Goal: Task Accomplishment & Management: Manage account settings

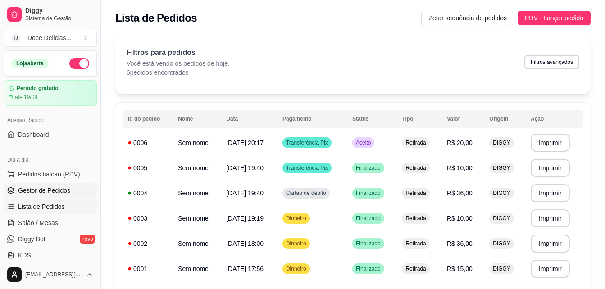
click at [53, 191] on span "Gestor de Pedidos" at bounding box center [44, 190] width 52 height 9
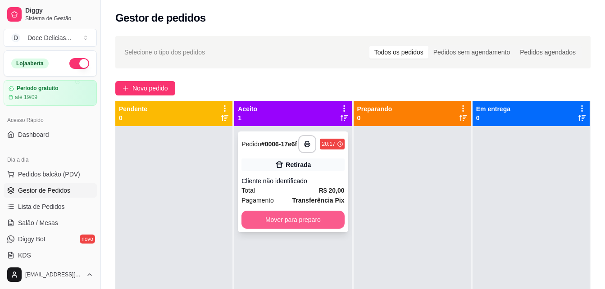
click at [272, 221] on button "Mover para preparo" at bounding box center [292, 220] width 103 height 18
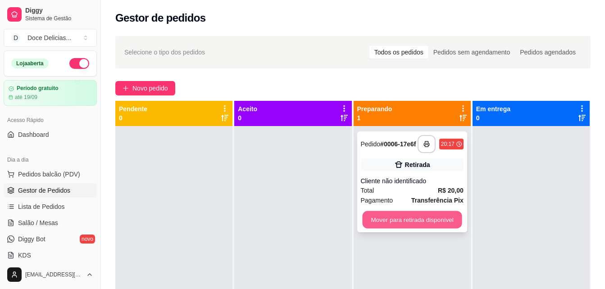
click at [401, 216] on button "Mover para retirada disponível" at bounding box center [412, 220] width 100 height 18
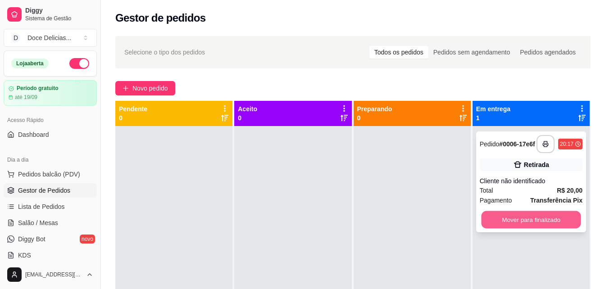
click at [489, 218] on button "Mover para finalizado" at bounding box center [531, 220] width 100 height 18
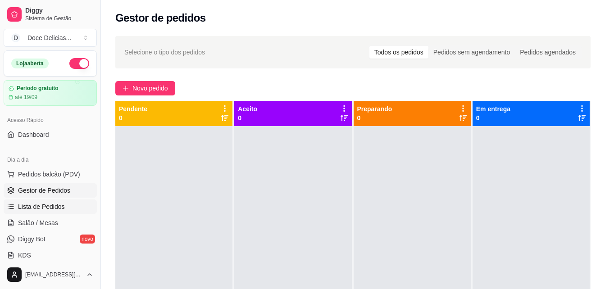
click at [54, 208] on span "Lista de Pedidos" at bounding box center [41, 206] width 47 height 9
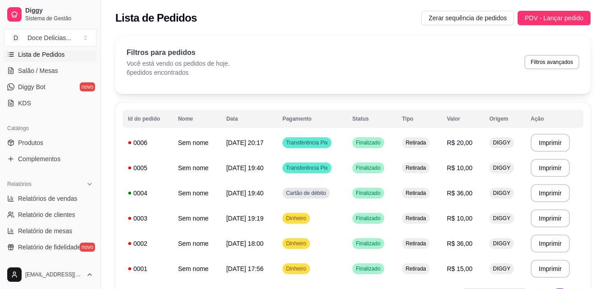
scroll to position [147, 0]
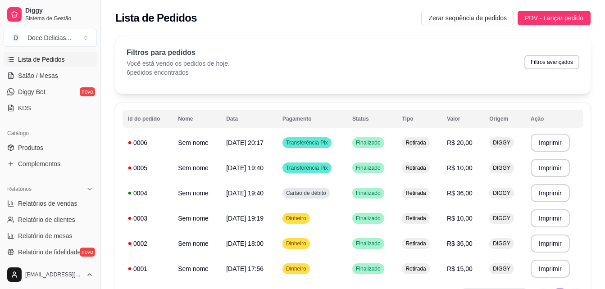
click at [98, 55] on button "Toggle Sidebar" at bounding box center [100, 144] width 7 height 289
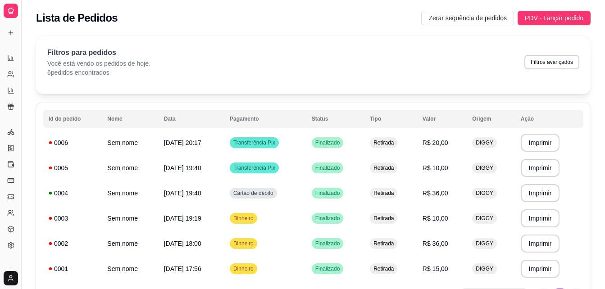
click at [98, 55] on div "**********" at bounding box center [313, 176] width 583 height 290
click at [250, 18] on div "Lista de Pedidos Zerar sequência de pedidos PDV - Lançar pedido" at bounding box center [313, 18] width 554 height 14
click at [19, 109] on button "Toggle Sidebar" at bounding box center [21, 144] width 7 height 289
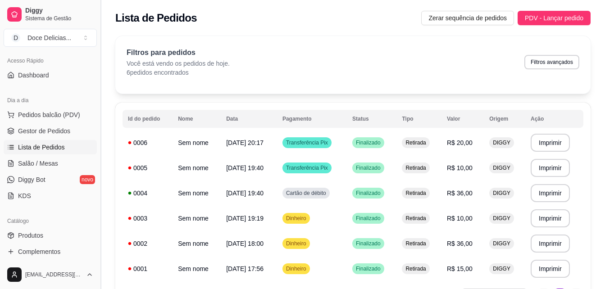
click at [19, 109] on div "Diggy Sistema de Gestão D Doce Delicias ... Loja aberta Período gratuito até 19…" at bounding box center [50, 144] width 100 height 289
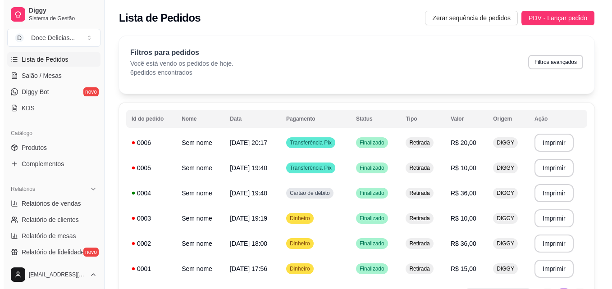
scroll to position [0, 0]
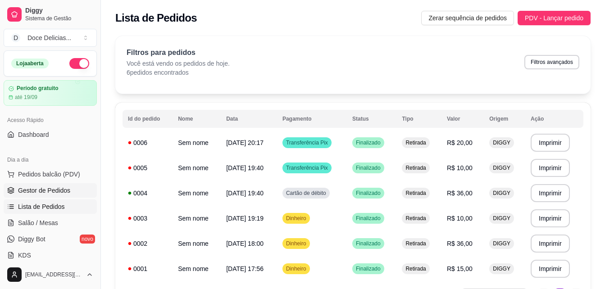
click at [51, 192] on span "Gestor de Pedidos" at bounding box center [44, 190] width 52 height 9
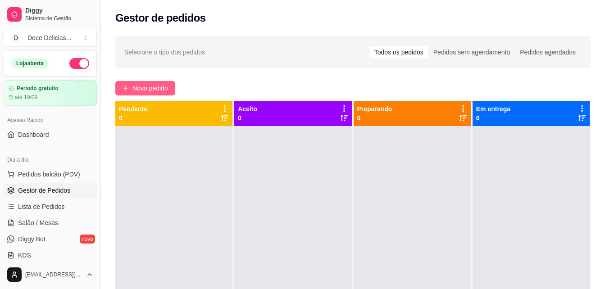
click at [125, 88] on icon "plus" at bounding box center [125, 88] width 6 height 6
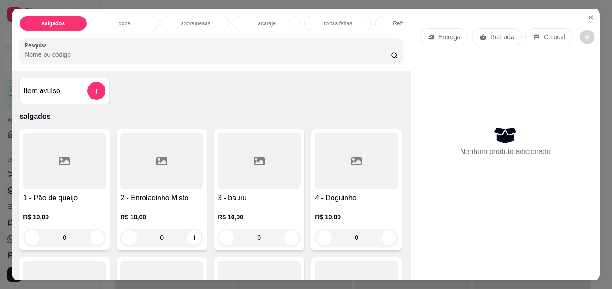
click at [267, 21] on p "acaraje" at bounding box center [267, 23] width 18 height 7
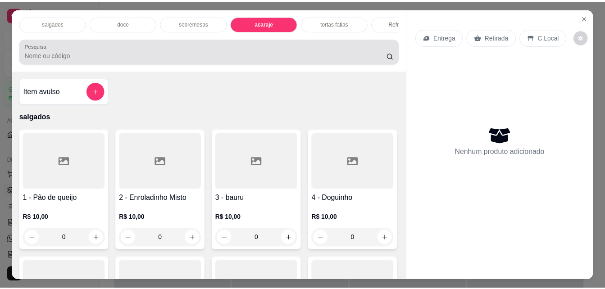
scroll to position [23, 0]
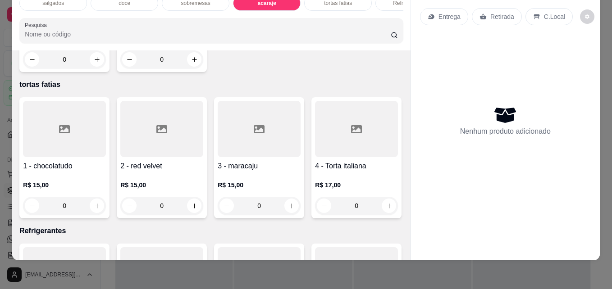
type input "1"
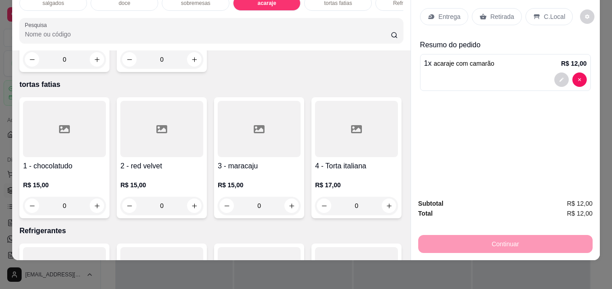
click at [500, 12] on p "Retirada" at bounding box center [502, 16] width 24 height 9
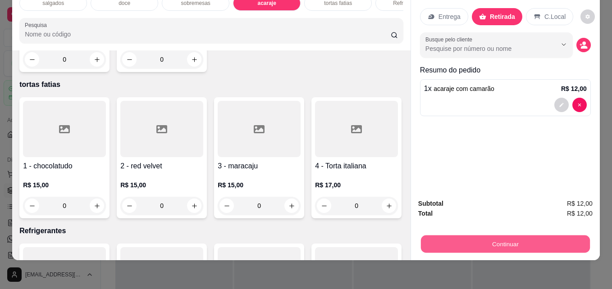
click at [494, 237] on button "Continuar" at bounding box center [505, 244] width 169 height 18
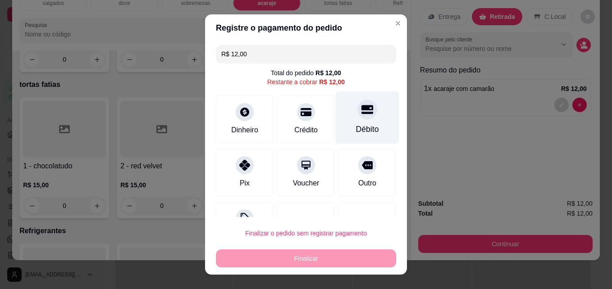
click at [356, 127] on div "Débito" at bounding box center [367, 129] width 23 height 12
type input "R$ 0,00"
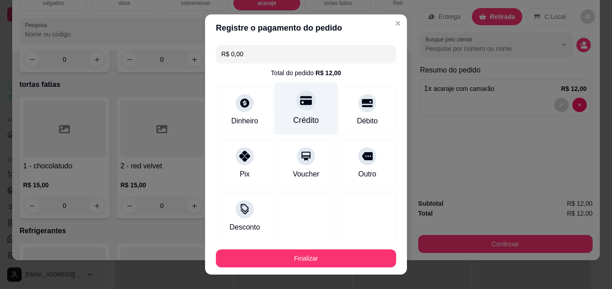
click at [299, 109] on div at bounding box center [306, 101] width 20 height 20
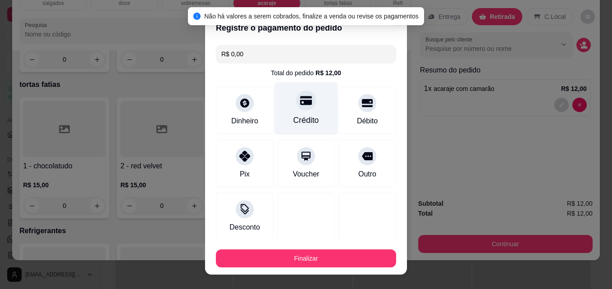
click at [300, 111] on div "Crédito" at bounding box center [305, 108] width 63 height 53
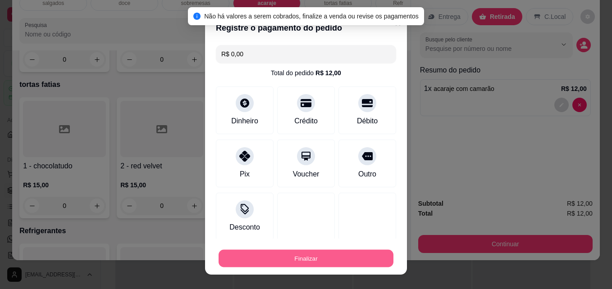
click at [281, 259] on button "Finalizar" at bounding box center [305, 259] width 175 height 18
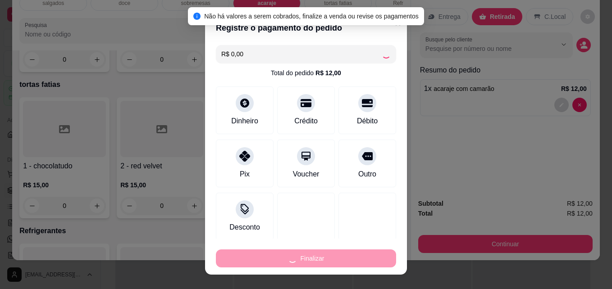
type input "0"
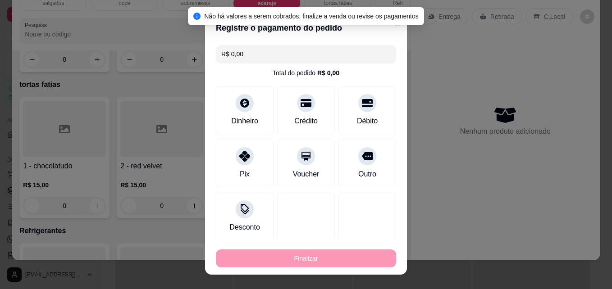
type input "-R$ 12,00"
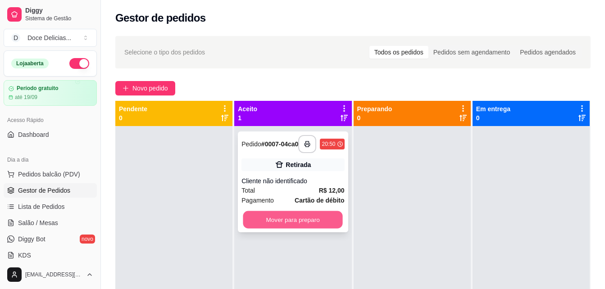
click at [298, 224] on button "Mover para preparo" at bounding box center [293, 220] width 100 height 18
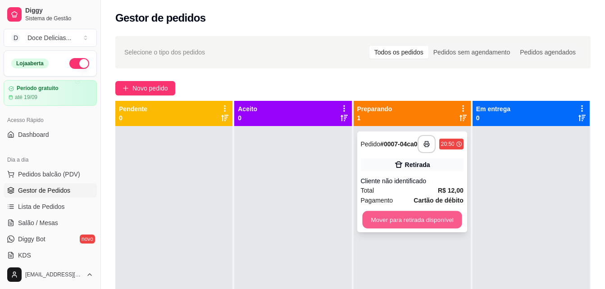
click at [417, 219] on button "Mover para retirada disponível" at bounding box center [412, 220] width 100 height 18
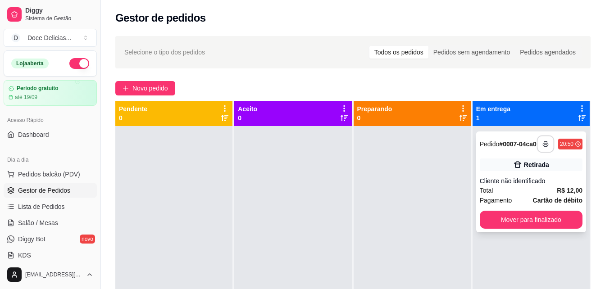
click at [544, 147] on rect "button" at bounding box center [545, 146] width 3 height 2
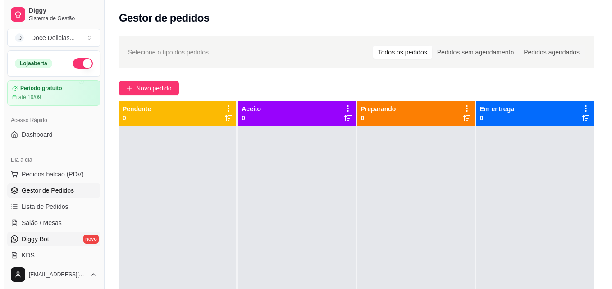
scroll to position [18, 0]
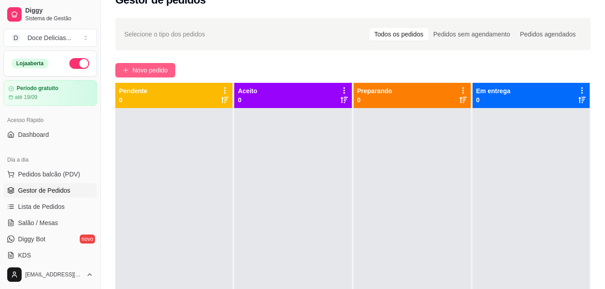
click at [154, 74] on span "Novo pedido" at bounding box center [150, 70] width 36 height 10
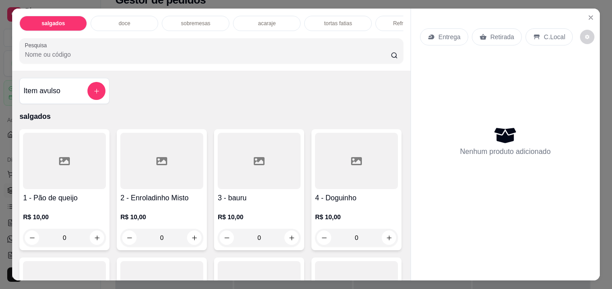
click at [146, 22] on div "doce" at bounding box center [125, 23] width 68 height 15
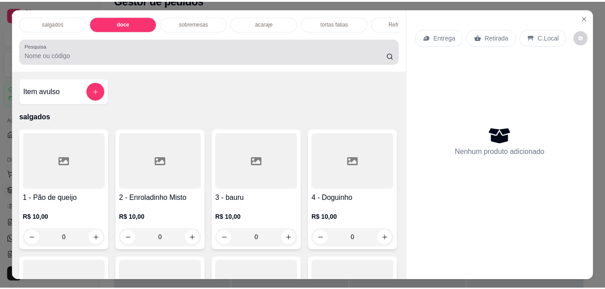
scroll to position [23, 0]
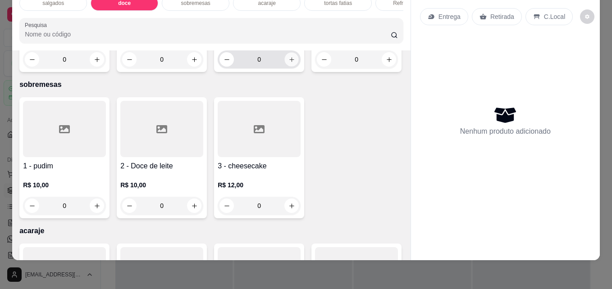
click at [290, 63] on icon "increase-product-quantity" at bounding box center [291, 59] width 7 height 7
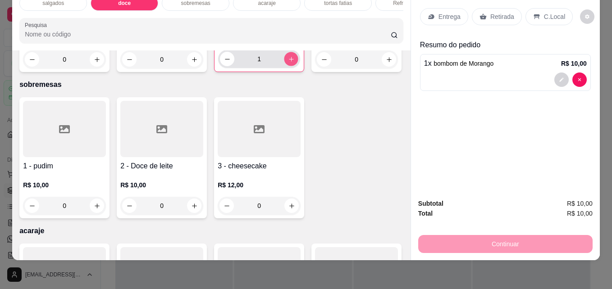
click at [290, 63] on icon "increase-product-quantity" at bounding box center [291, 59] width 7 height 7
type input "2"
click at [481, 13] on icon at bounding box center [482, 16] width 7 height 7
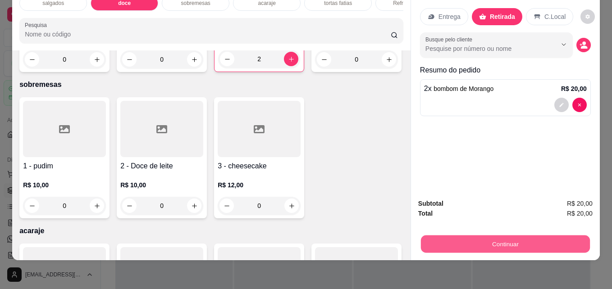
click at [458, 235] on button "Continuar" at bounding box center [505, 244] width 169 height 18
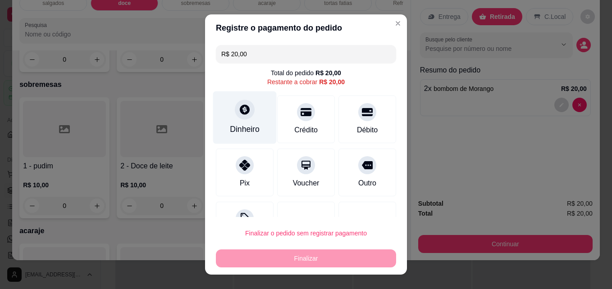
click at [240, 117] on div at bounding box center [245, 110] width 20 height 20
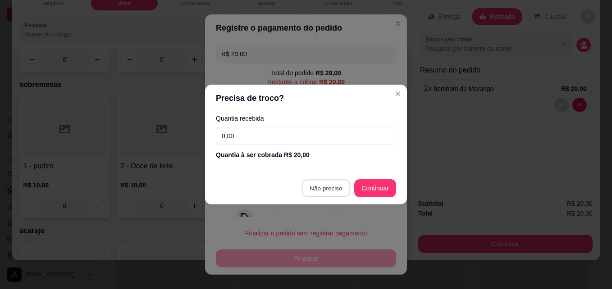
type input "R$ 0,00"
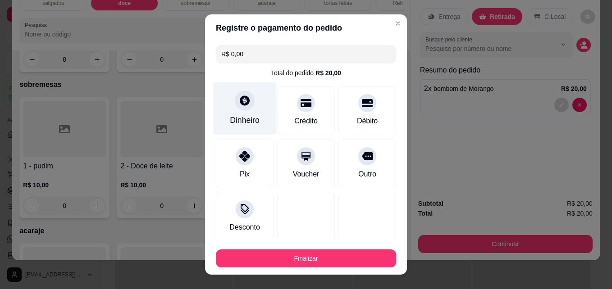
click at [235, 127] on div "Dinheiro" at bounding box center [244, 108] width 63 height 53
click at [243, 100] on icon at bounding box center [245, 101] width 10 height 10
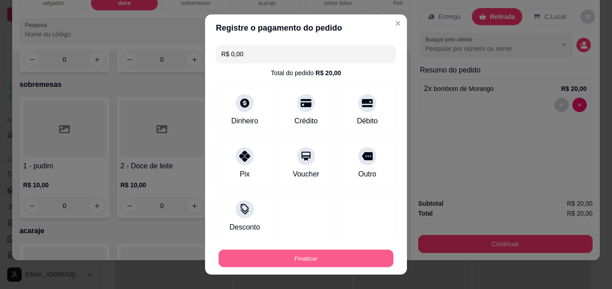
click at [279, 261] on button "Finalizar" at bounding box center [305, 259] width 175 height 18
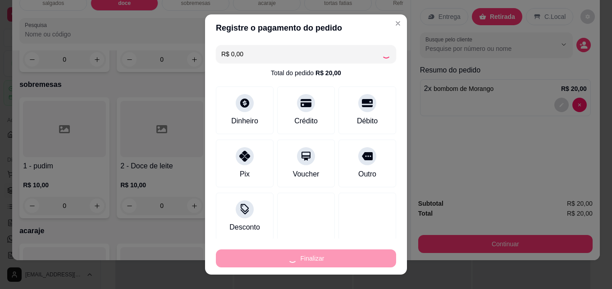
type input "0"
type input "-R$ 20,00"
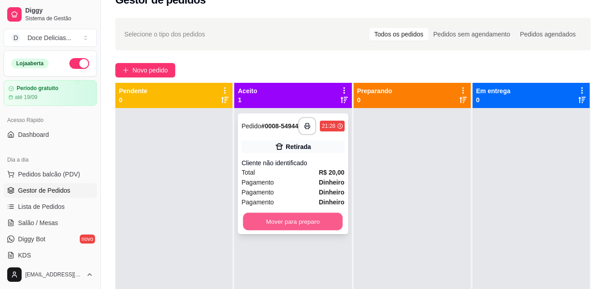
click at [296, 228] on button "Mover para preparo" at bounding box center [293, 222] width 100 height 18
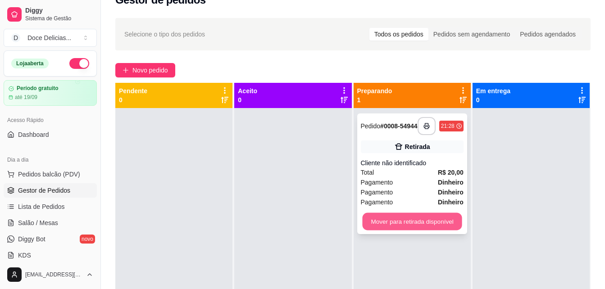
click at [403, 218] on button "Mover para retirada disponível" at bounding box center [412, 222] width 100 height 18
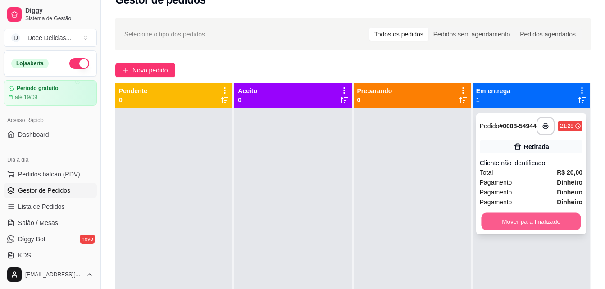
click at [512, 218] on button "Mover para finalizado" at bounding box center [531, 222] width 100 height 18
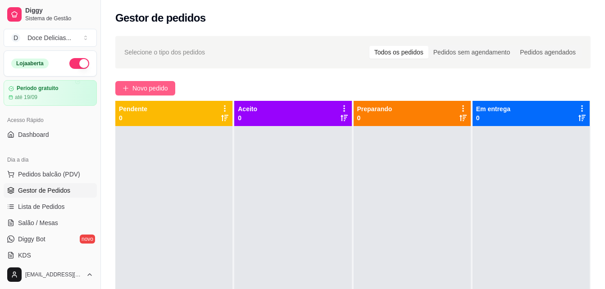
click at [158, 84] on span "Novo pedido" at bounding box center [150, 88] width 36 height 10
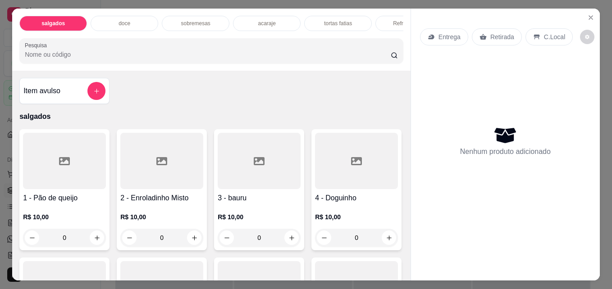
click at [134, 20] on div "doce" at bounding box center [125, 23] width 68 height 15
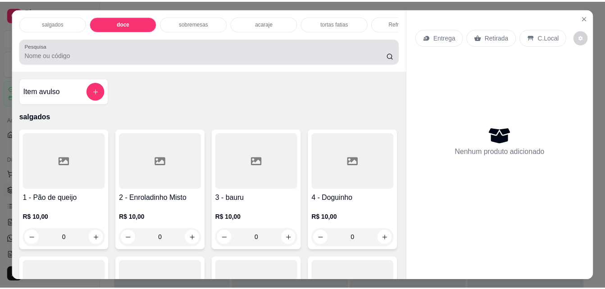
scroll to position [23, 0]
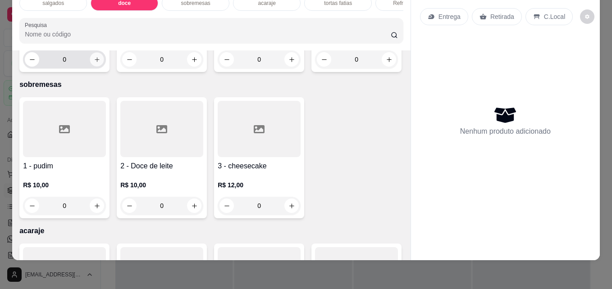
click at [94, 63] on icon "increase-product-quantity" at bounding box center [97, 59] width 7 height 7
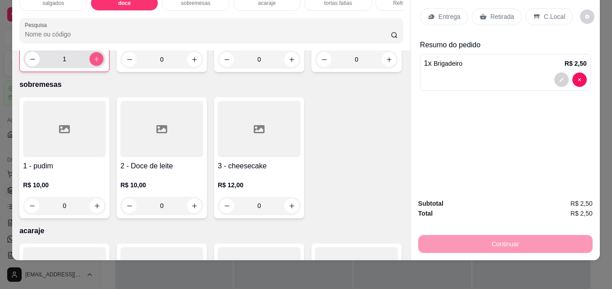
click at [93, 63] on icon "increase-product-quantity" at bounding box center [96, 59] width 7 height 7
type input "3"
click at [480, 14] on icon at bounding box center [482, 16] width 7 height 7
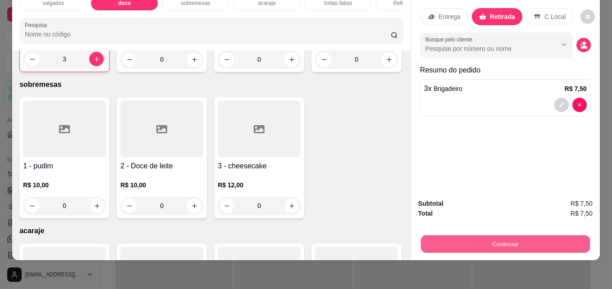
click at [469, 238] on button "Continuar" at bounding box center [505, 244] width 169 height 18
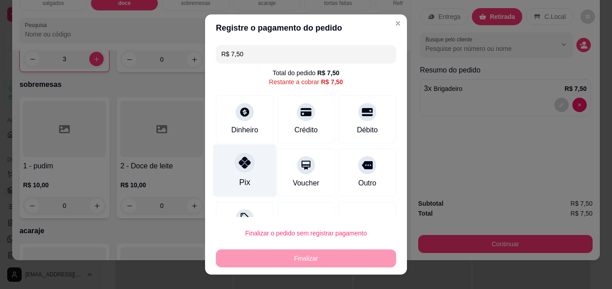
click at [240, 179] on div "Pix" at bounding box center [244, 183] width 11 height 12
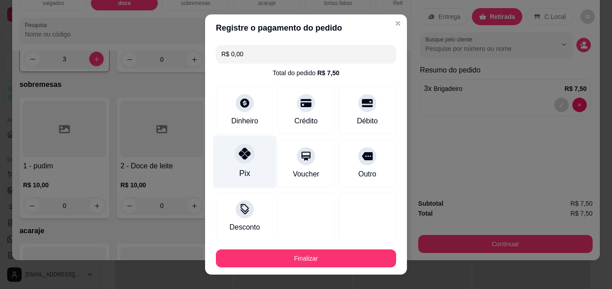
type input "R$ 0,00"
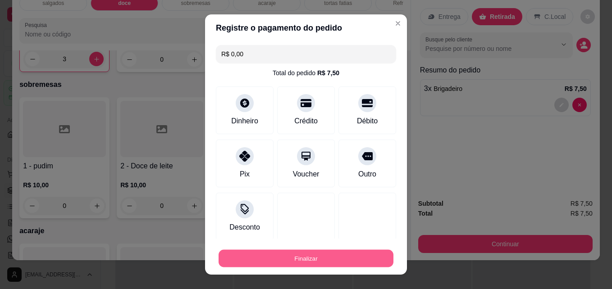
click at [273, 262] on button "Finalizar" at bounding box center [305, 259] width 175 height 18
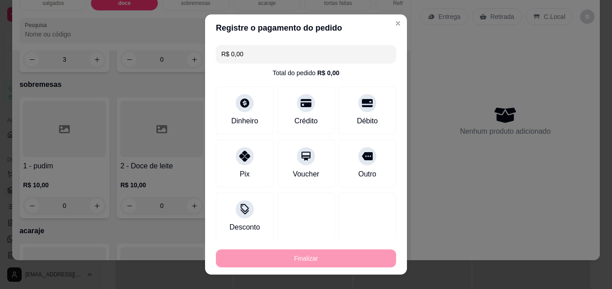
type input "0"
type input "-R$ 7,50"
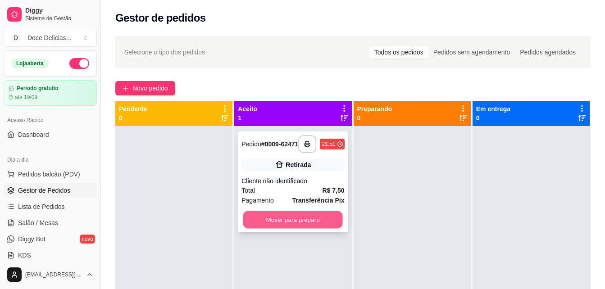
click at [319, 219] on button "Mover para preparo" at bounding box center [293, 220] width 100 height 18
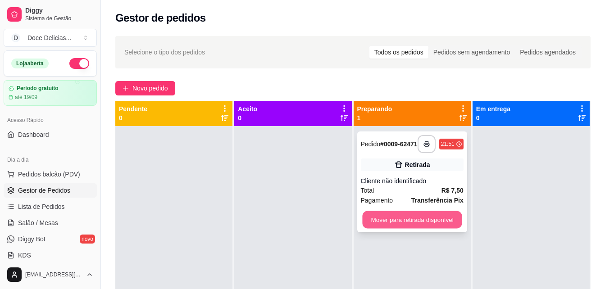
click at [396, 224] on button "Mover para retirada disponível" at bounding box center [412, 220] width 100 height 18
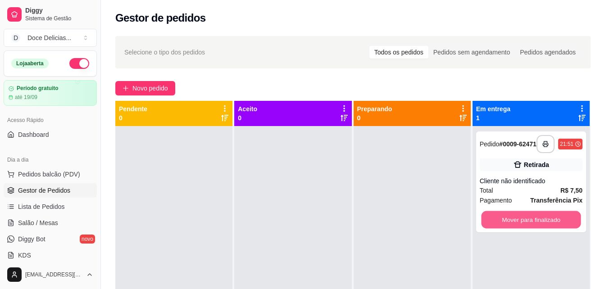
click at [506, 218] on button "Mover para finalizado" at bounding box center [531, 220] width 100 height 18
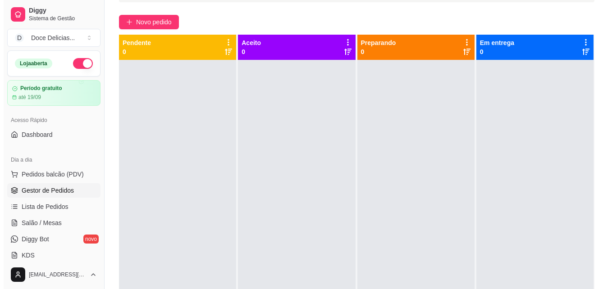
scroll to position [65, 0]
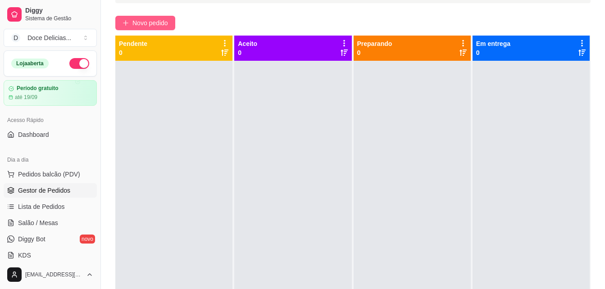
click at [126, 28] on button "Novo pedido" at bounding box center [145, 23] width 60 height 14
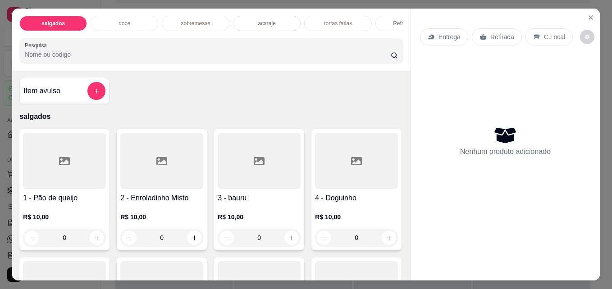
click at [124, 20] on p "doce" at bounding box center [124, 23] width 12 height 7
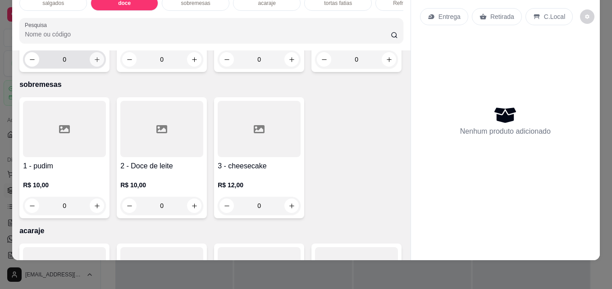
click at [98, 67] on button "increase-product-quantity" at bounding box center [97, 59] width 14 height 14
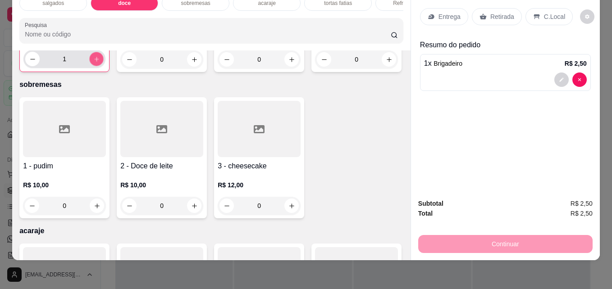
click at [98, 68] on div "1" at bounding box center [64, 59] width 78 height 18
click at [98, 68] on div "2" at bounding box center [64, 59] width 78 height 18
click at [98, 68] on div "3" at bounding box center [64, 59] width 78 height 18
type input "4"
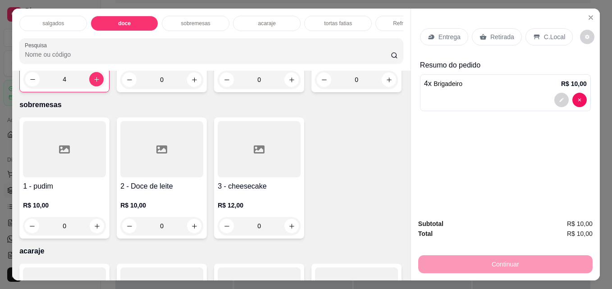
click at [199, 20] on p "sobremesas" at bounding box center [195, 23] width 29 height 7
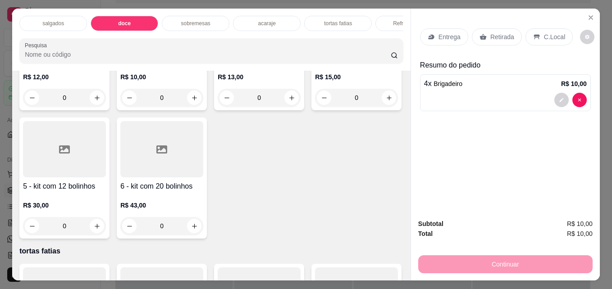
scroll to position [23, 0]
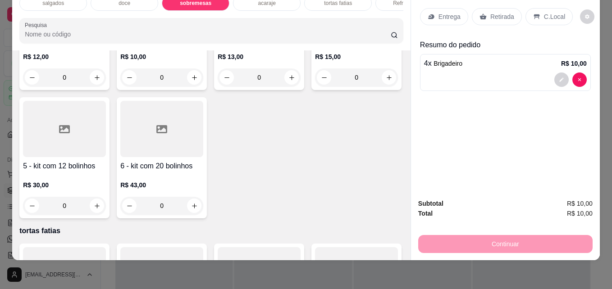
type input "1"
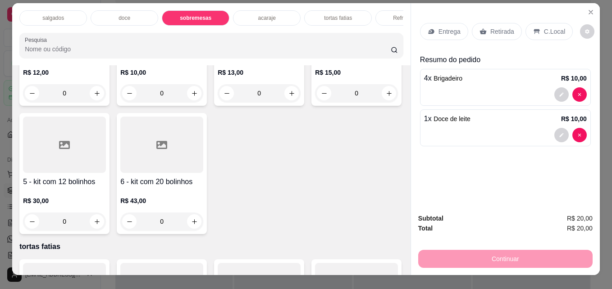
scroll to position [0, 0]
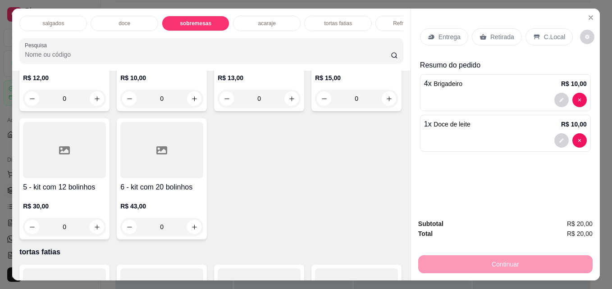
click at [128, 18] on div "doce" at bounding box center [125, 23] width 68 height 15
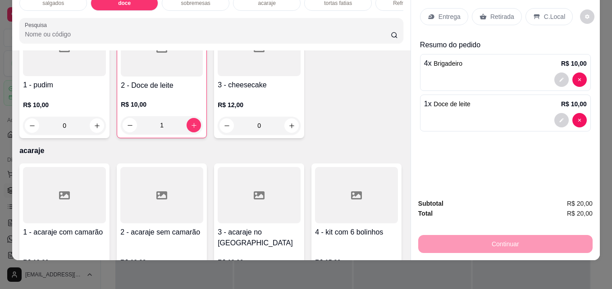
scroll to position [668, 0]
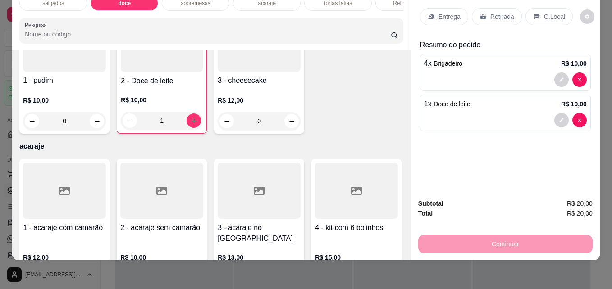
type input "1"
click at [489, 21] on div "Entrega Retirada C.Local" at bounding box center [505, 17] width 171 height 32
click at [490, 12] on p "Retirada" at bounding box center [502, 16] width 24 height 9
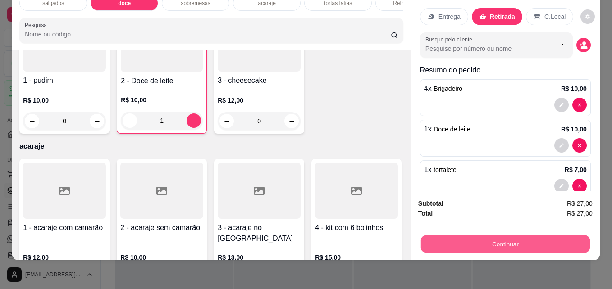
click at [487, 235] on button "Continuar" at bounding box center [505, 244] width 169 height 18
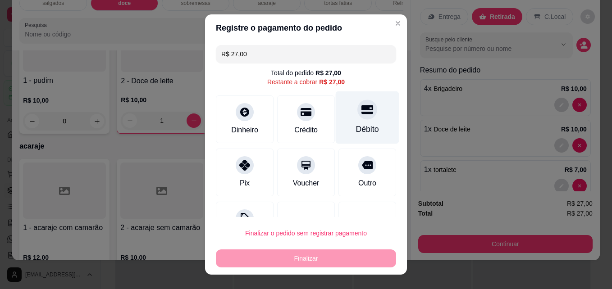
click at [357, 120] on div "Débito" at bounding box center [366, 117] width 63 height 53
type input "R$ 0,00"
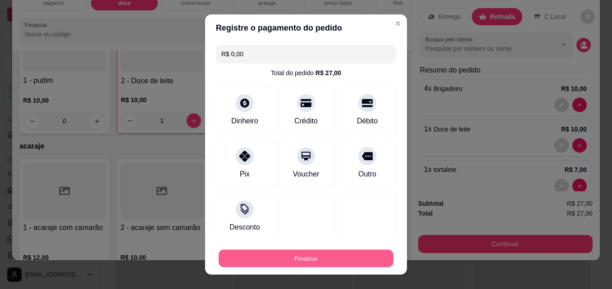
click at [280, 259] on button "Finalizar" at bounding box center [305, 259] width 175 height 18
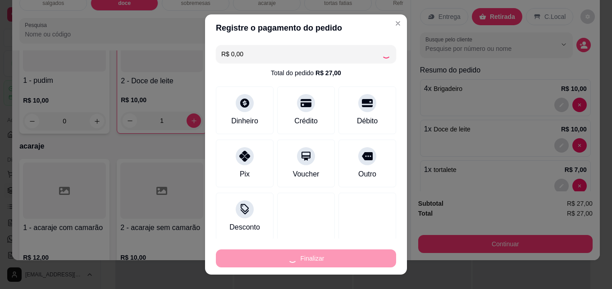
type input "0"
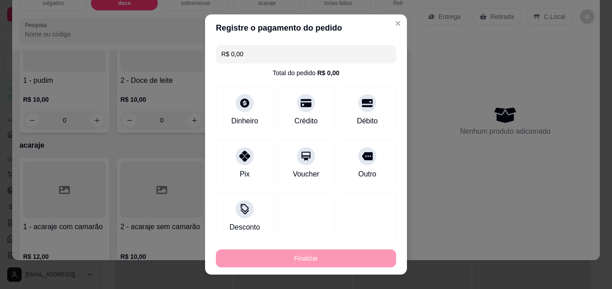
type input "-R$ 27,00"
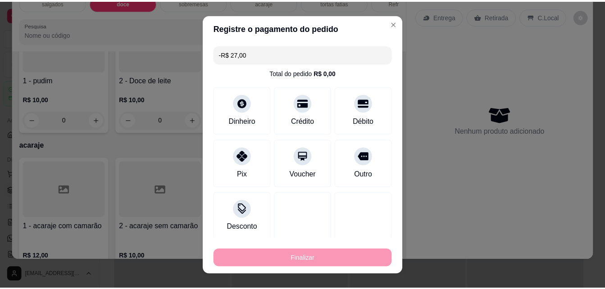
scroll to position [668, 0]
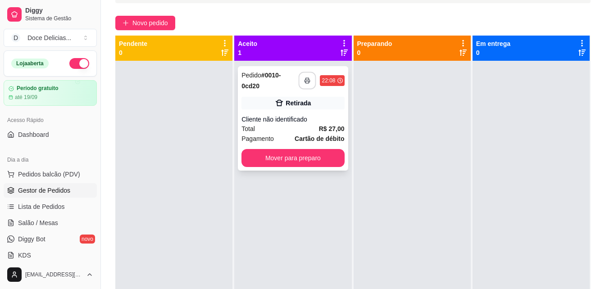
click at [305, 80] on icon "button" at bounding box center [307, 80] width 6 height 6
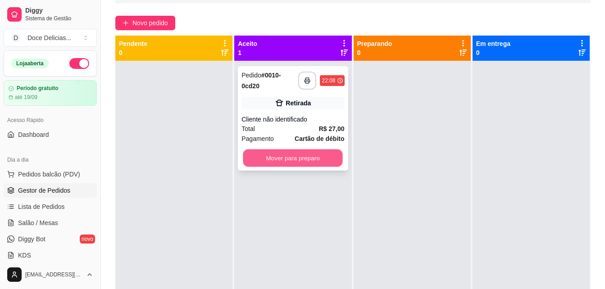
click at [304, 155] on button "Mover para preparo" at bounding box center [293, 159] width 100 height 18
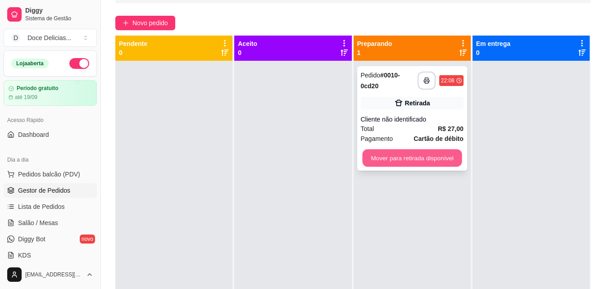
click at [407, 154] on button "Mover para retirada disponível" at bounding box center [412, 159] width 100 height 18
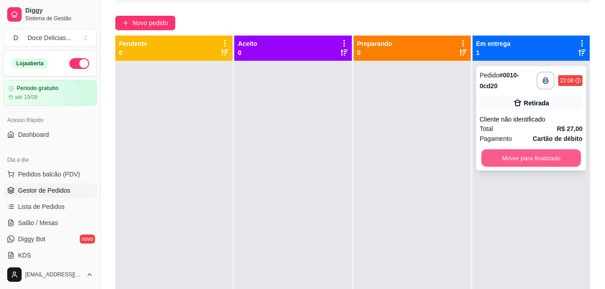
click at [507, 159] on button "Mover para finalizado" at bounding box center [531, 159] width 100 height 18
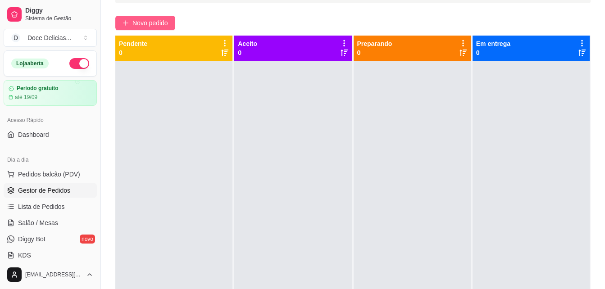
click at [131, 23] on button "Novo pedido" at bounding box center [145, 23] width 60 height 14
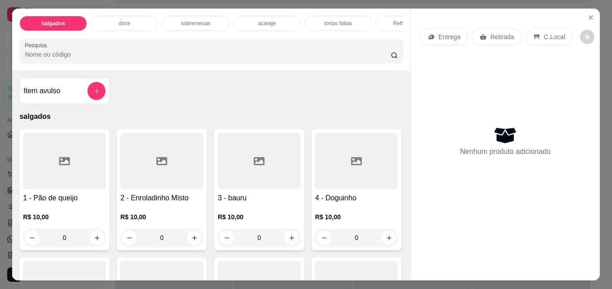
click at [130, 18] on div "doce" at bounding box center [125, 23] width 68 height 15
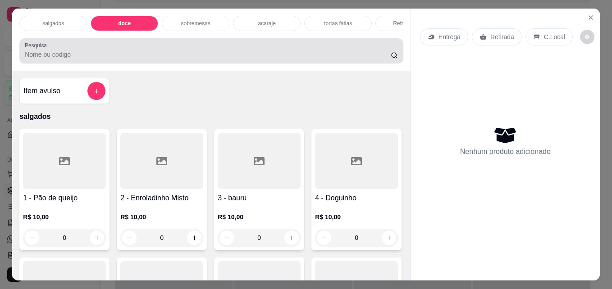
scroll to position [23, 0]
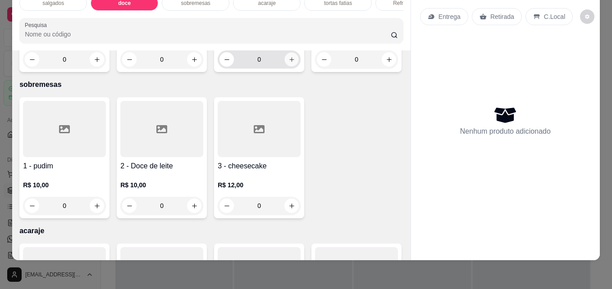
click at [289, 67] on button "increase-product-quantity" at bounding box center [292, 60] width 14 height 14
type input "1"
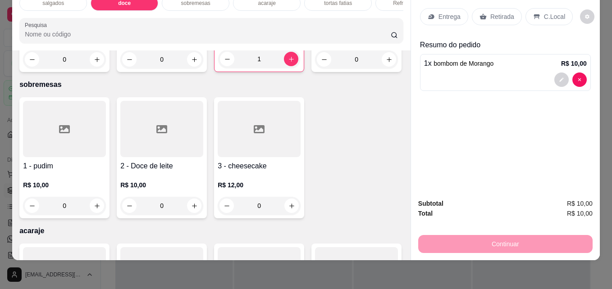
click at [497, 12] on p "Retirada" at bounding box center [502, 16] width 24 height 9
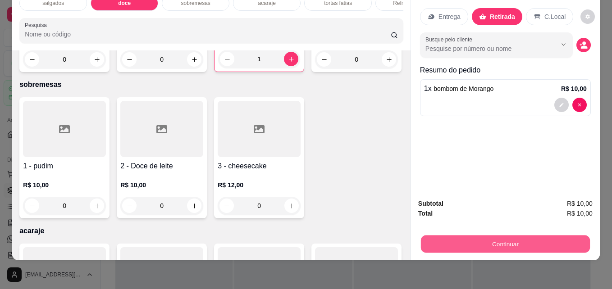
click at [490, 235] on button "Continuar" at bounding box center [505, 244] width 169 height 18
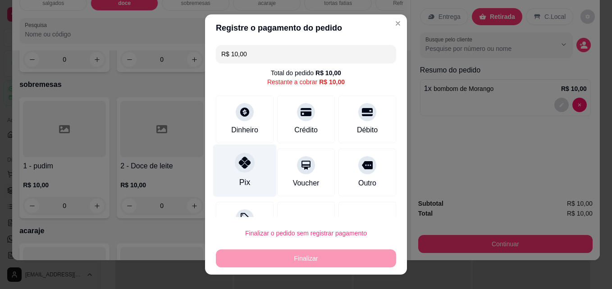
click at [246, 174] on div "Pix" at bounding box center [244, 171] width 63 height 53
type input "R$ 0,00"
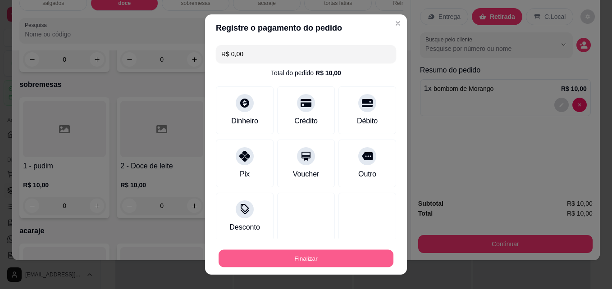
click at [293, 255] on button "Finalizar" at bounding box center [305, 259] width 175 height 18
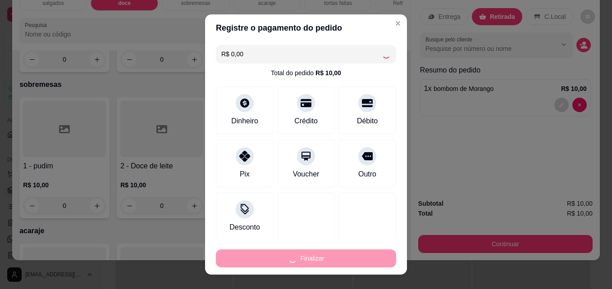
type input "0"
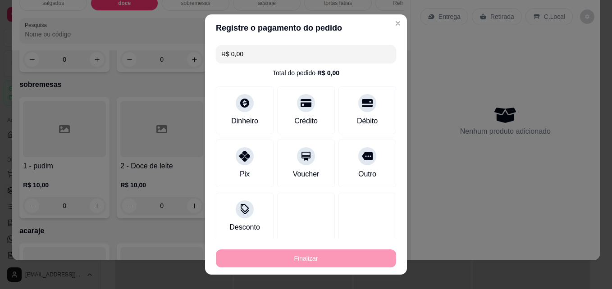
type input "-R$ 10,00"
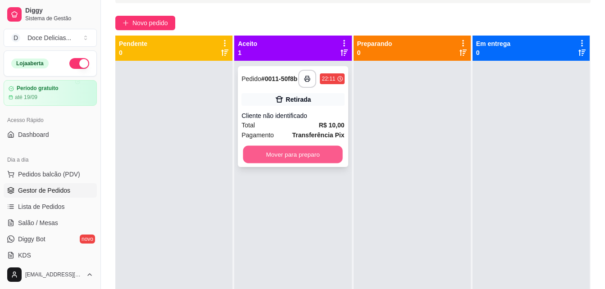
click at [278, 157] on button "Mover para preparo" at bounding box center [293, 155] width 100 height 18
click at [278, 157] on div "Mover para preparo" at bounding box center [292, 154] width 103 height 18
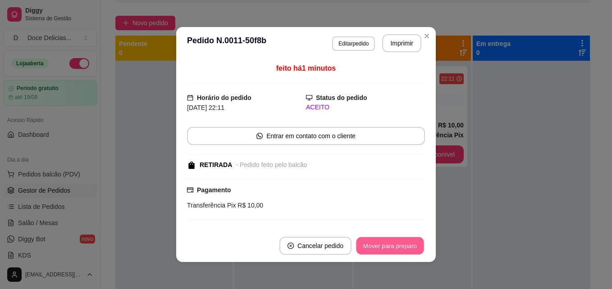
click at [393, 246] on button "Mover para preparo" at bounding box center [390, 246] width 68 height 18
click at [393, 246] on button "Mover para retirada disponível" at bounding box center [374, 246] width 96 height 18
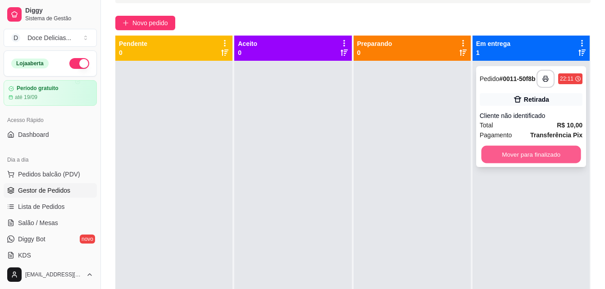
click at [527, 155] on button "Mover para finalizado" at bounding box center [531, 155] width 100 height 18
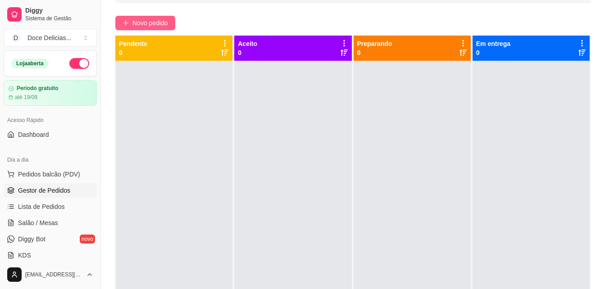
click at [134, 23] on span "Novo pedido" at bounding box center [150, 23] width 36 height 10
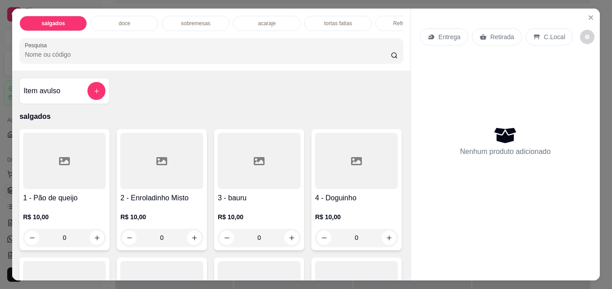
click at [381, 19] on div "Refrigerantes" at bounding box center [409, 23] width 68 height 15
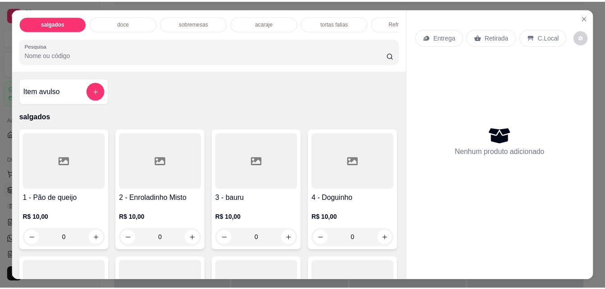
scroll to position [23, 0]
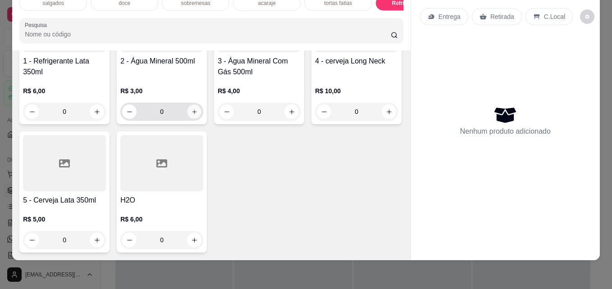
click at [188, 119] on button "increase-product-quantity" at bounding box center [194, 112] width 14 height 14
type input "1"
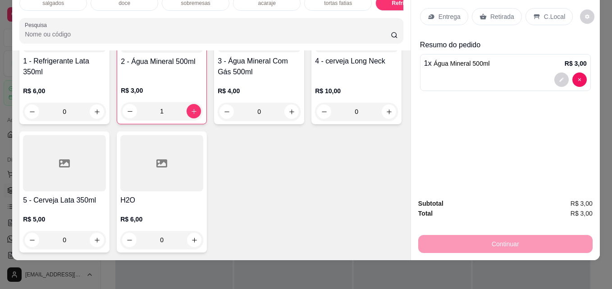
click at [490, 12] on p "Retirada" at bounding box center [502, 16] width 24 height 9
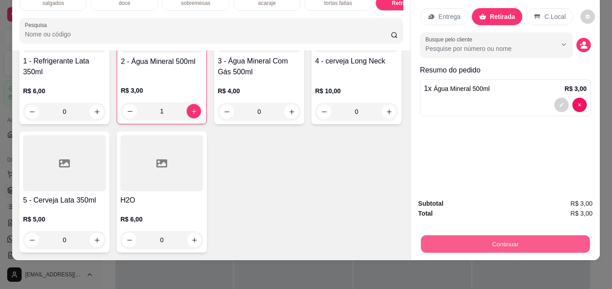
click at [489, 240] on button "Continuar" at bounding box center [505, 244] width 169 height 18
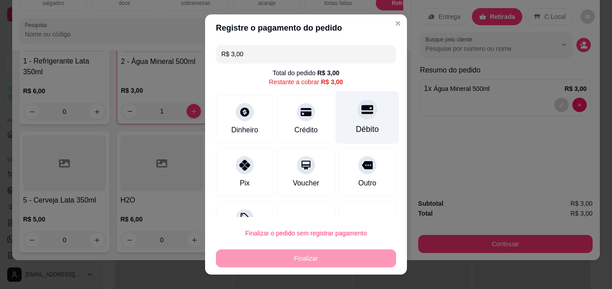
click at [357, 118] on div at bounding box center [367, 110] width 20 height 20
type input "R$ 0,00"
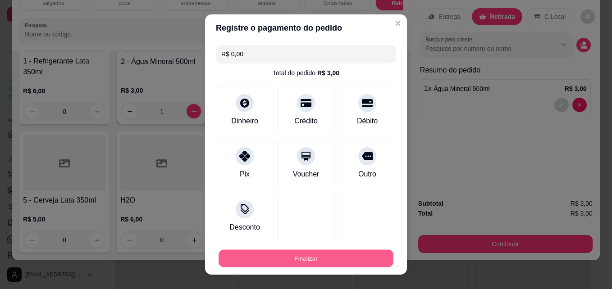
click at [278, 261] on button "Finalizar" at bounding box center [305, 259] width 175 height 18
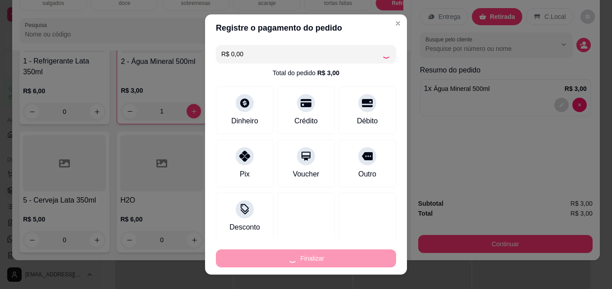
type input "0"
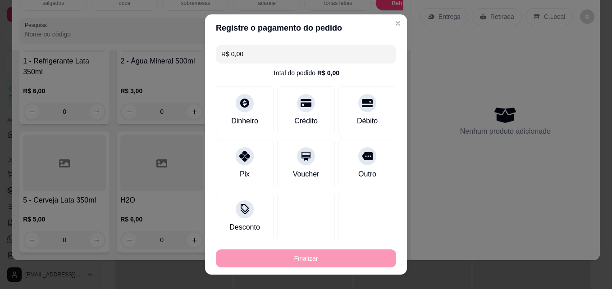
type input "-R$ 3,00"
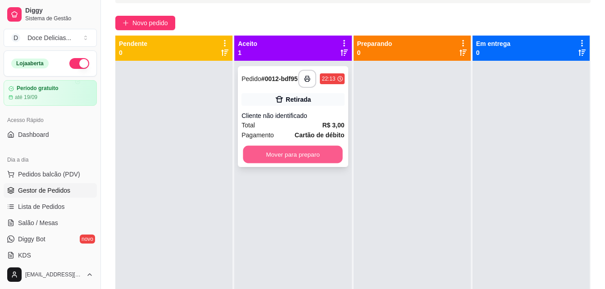
click at [311, 155] on button "Mover para preparo" at bounding box center [293, 155] width 100 height 18
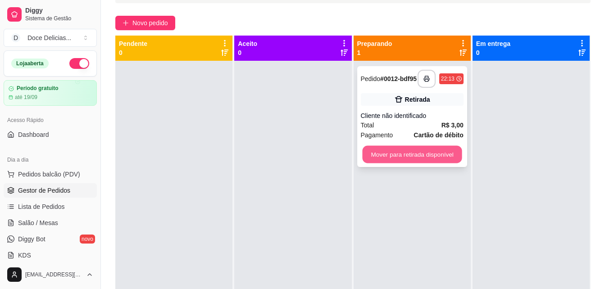
click at [397, 155] on button "Mover para retirada disponível" at bounding box center [412, 155] width 100 height 18
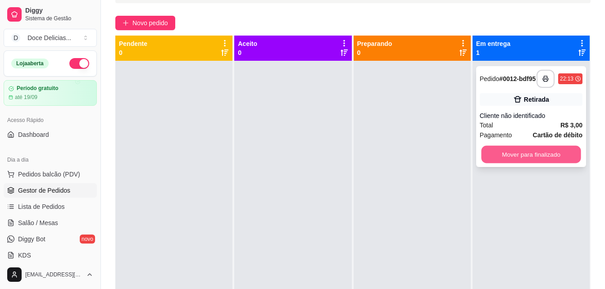
click at [513, 154] on button "Mover para finalizado" at bounding box center [531, 155] width 100 height 18
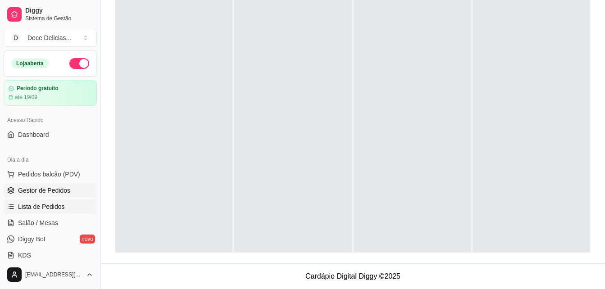
click at [41, 204] on span "Lista de Pedidos" at bounding box center [41, 206] width 47 height 9
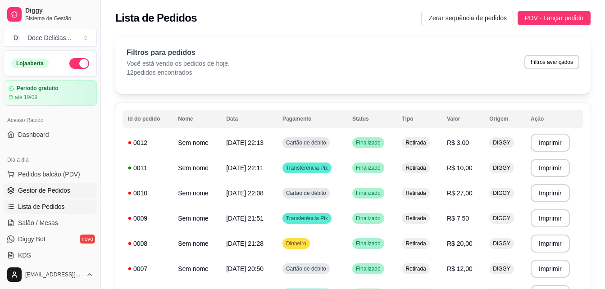
click at [37, 187] on span "Gestor de Pedidos" at bounding box center [44, 190] width 52 height 9
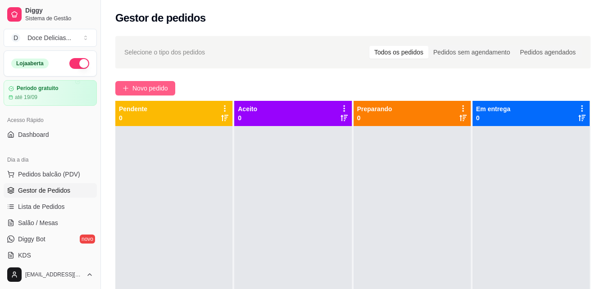
click at [135, 87] on span "Novo pedido" at bounding box center [150, 88] width 36 height 10
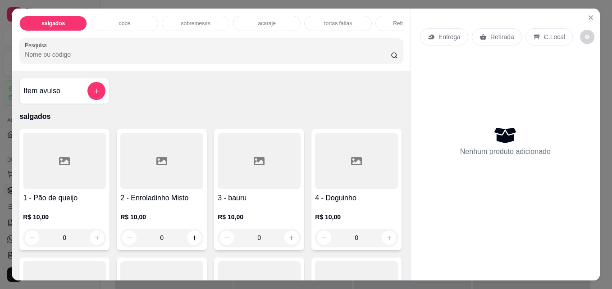
click at [205, 20] on p "sobremesas" at bounding box center [195, 23] width 29 height 7
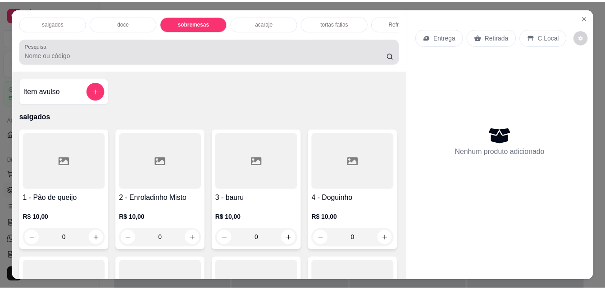
scroll to position [23, 0]
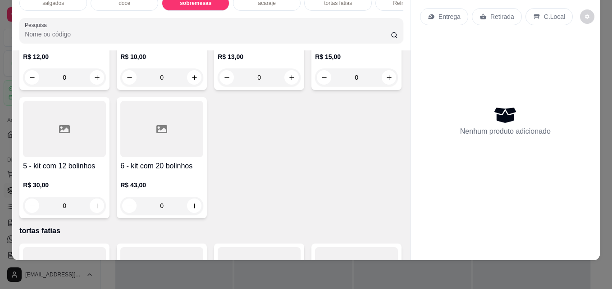
type input "1"
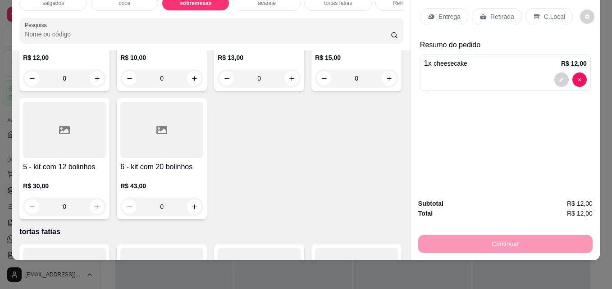
click at [502, 12] on p "Retirada" at bounding box center [502, 16] width 24 height 9
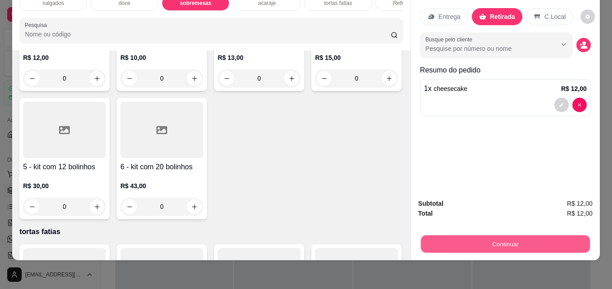
click at [495, 238] on button "Continuar" at bounding box center [505, 244] width 169 height 18
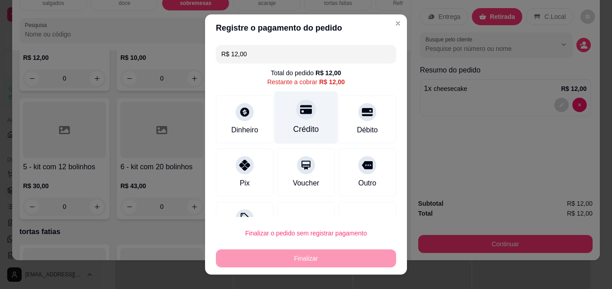
click at [294, 120] on div "Crédito" at bounding box center [305, 117] width 63 height 53
type input "R$ 0,00"
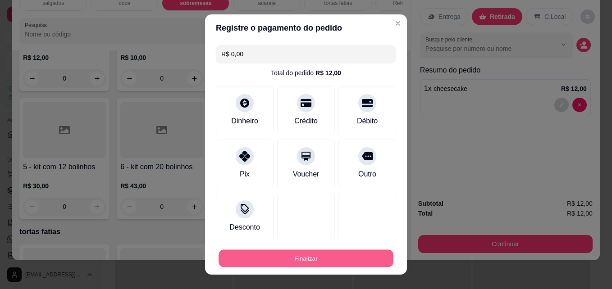
click at [308, 256] on button "Finalizar" at bounding box center [305, 259] width 175 height 18
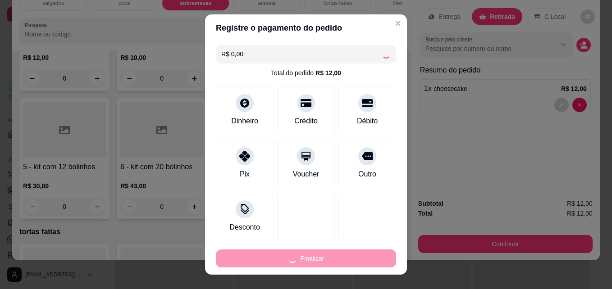
type input "0"
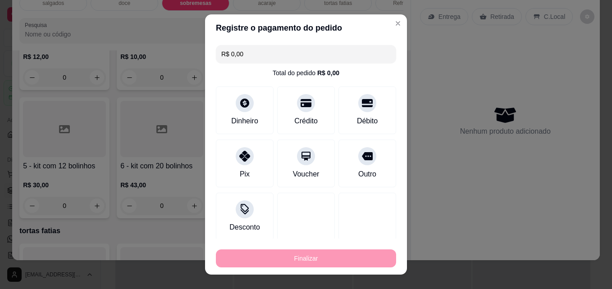
type input "-R$ 12,00"
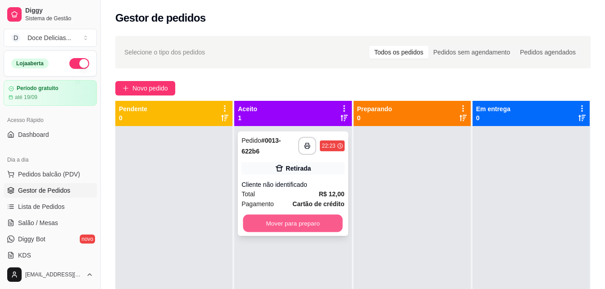
click at [299, 220] on button "Mover para preparo" at bounding box center [293, 224] width 100 height 18
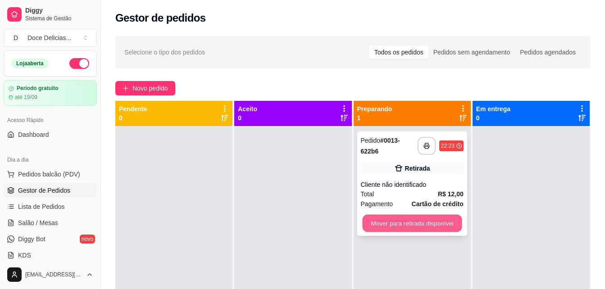
click at [398, 217] on button "Mover para retirada disponível" at bounding box center [412, 224] width 100 height 18
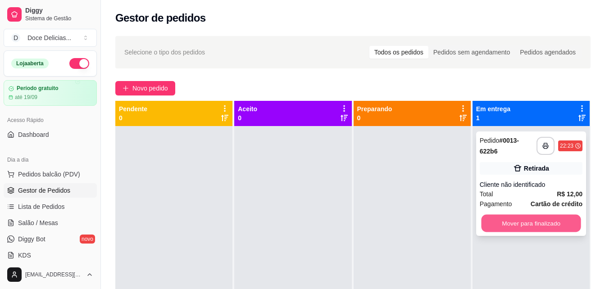
click at [512, 221] on button "Mover para finalizado" at bounding box center [531, 224] width 100 height 18
